Goal: Information Seeking & Learning: Learn about a topic

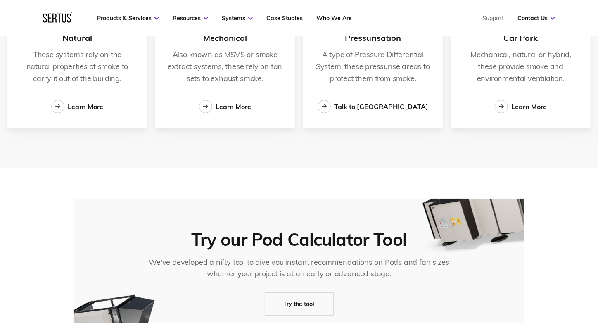
scroll to position [1692, 0]
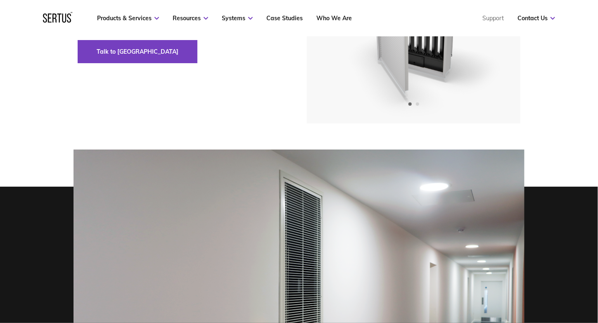
scroll to position [41, 0]
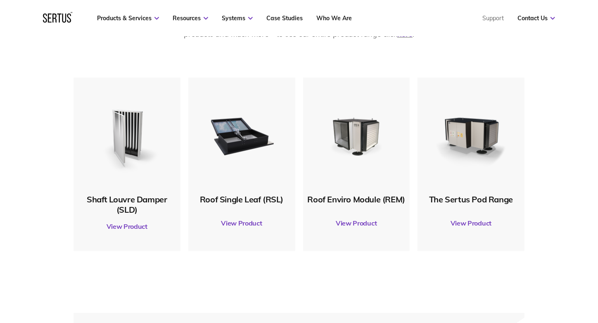
scroll to position [409, 0]
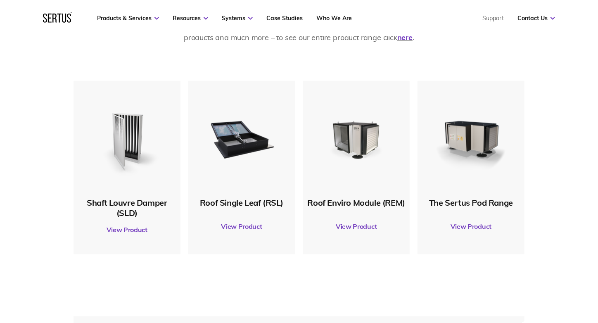
click at [252, 225] on link "View Product" at bounding box center [241, 226] width 99 height 23
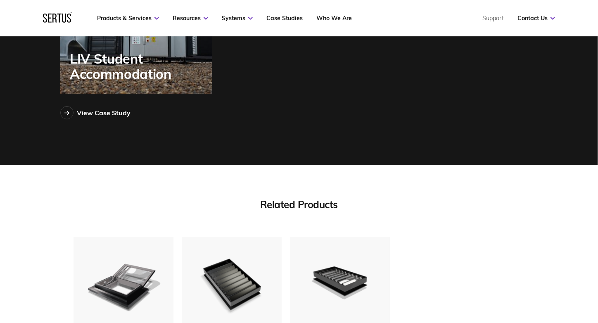
scroll to position [2600, 0]
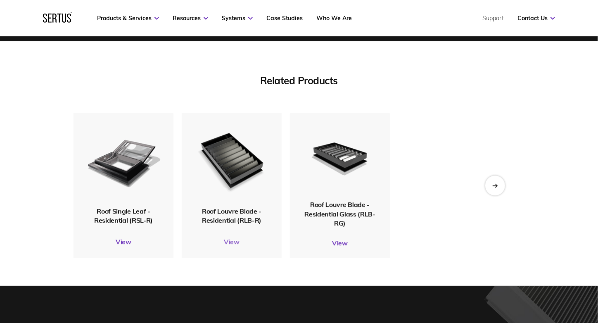
click at [235, 243] on link "View" at bounding box center [232, 241] width 100 height 8
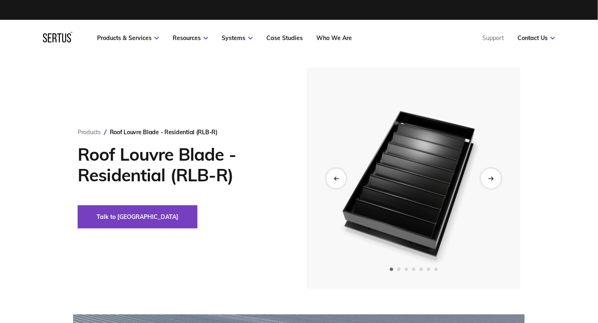
click at [493, 180] on icon "Next slide" at bounding box center [490, 178] width 5 height 5
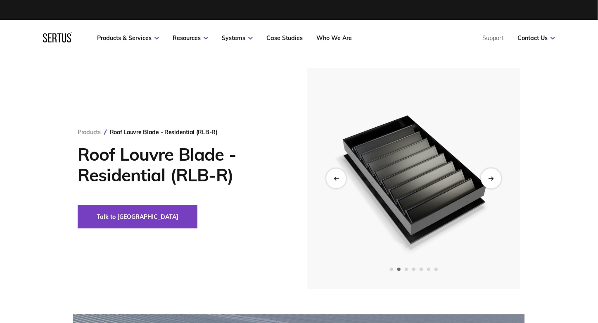
click at [492, 180] on icon "Next slide" at bounding box center [490, 178] width 5 height 5
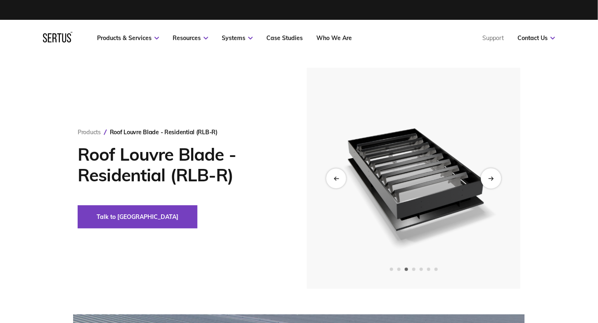
click at [492, 180] on icon "Next slide" at bounding box center [490, 178] width 5 height 5
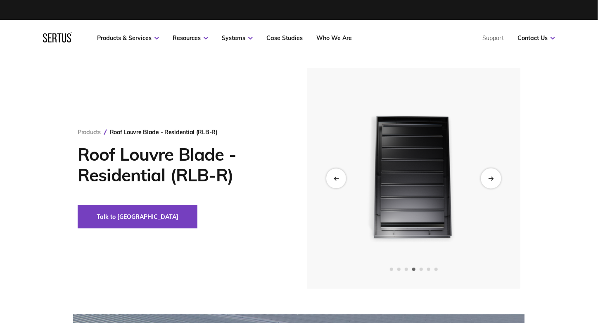
click at [492, 180] on icon "Next slide" at bounding box center [490, 178] width 5 height 5
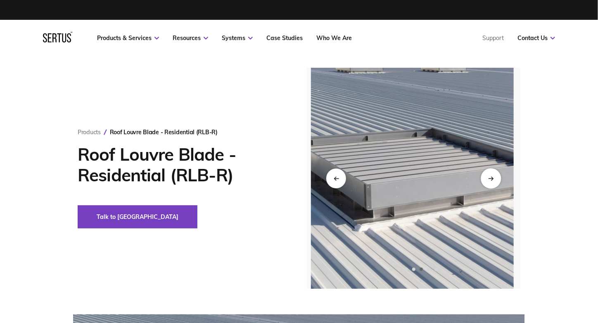
click at [492, 180] on icon "Next slide" at bounding box center [490, 178] width 5 height 5
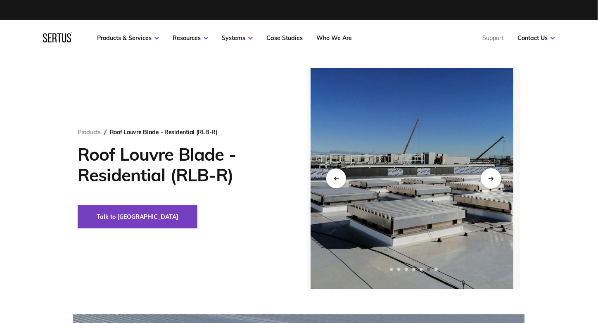
click at [492, 180] on icon "Next slide" at bounding box center [490, 178] width 5 height 5
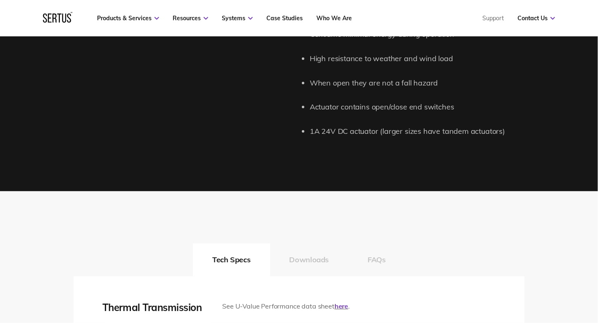
scroll to position [1156, 0]
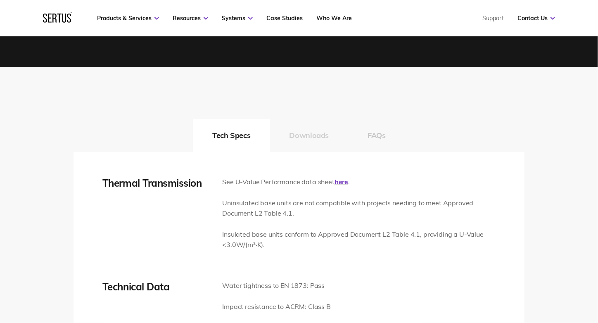
click at [305, 138] on button "Downloads" at bounding box center [309, 135] width 78 height 33
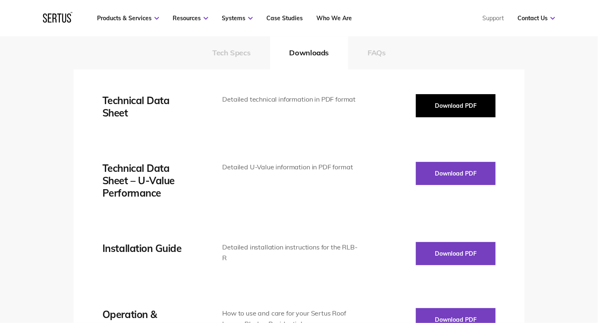
scroll to position [1196, 0]
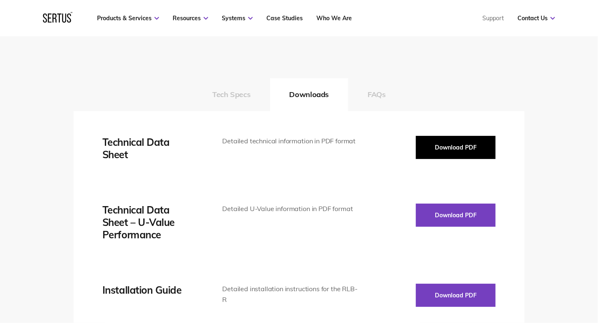
click at [440, 146] on button "Download PDF" at bounding box center [456, 147] width 80 height 23
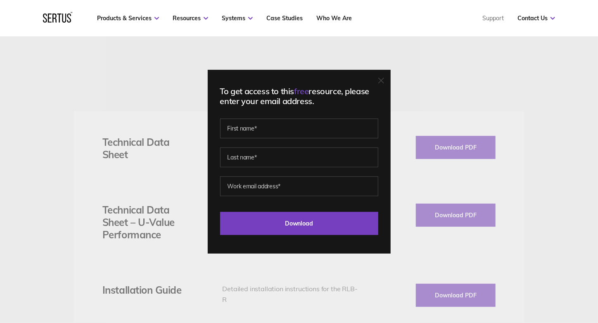
click at [383, 81] on icon at bounding box center [380, 80] width 5 height 5
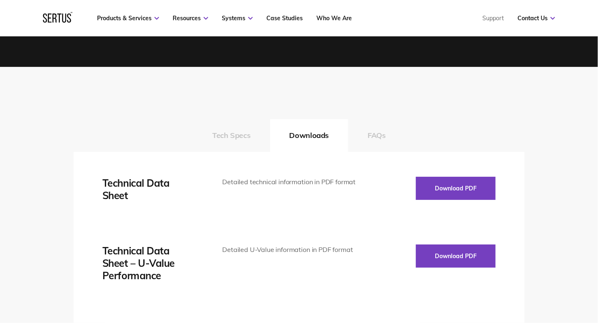
scroll to position [1114, 0]
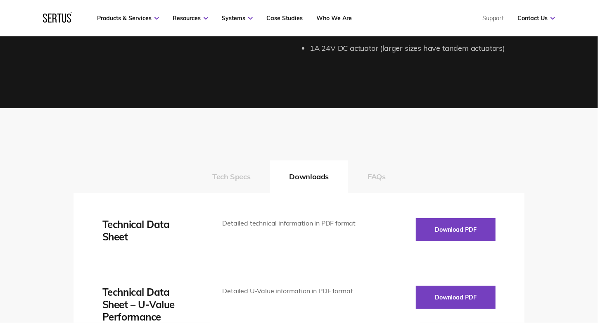
scroll to position [2600, 0]
